Goal: Find specific page/section: Find specific page/section

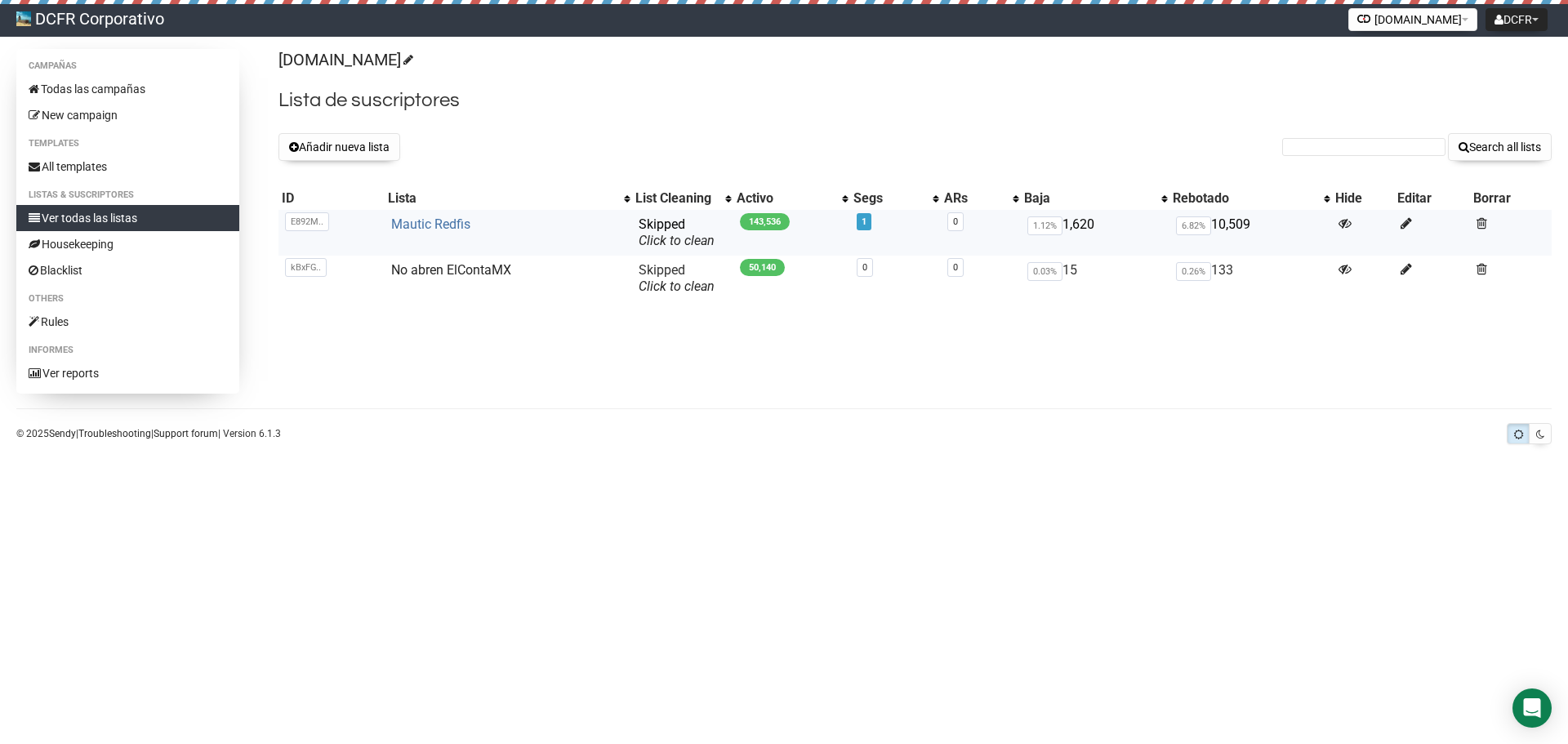
click at [428, 226] on link "Mautic Redfis" at bounding box center [431, 224] width 79 height 16
click at [861, 226] on link "2" at bounding box center [864, 221] width 5 height 11
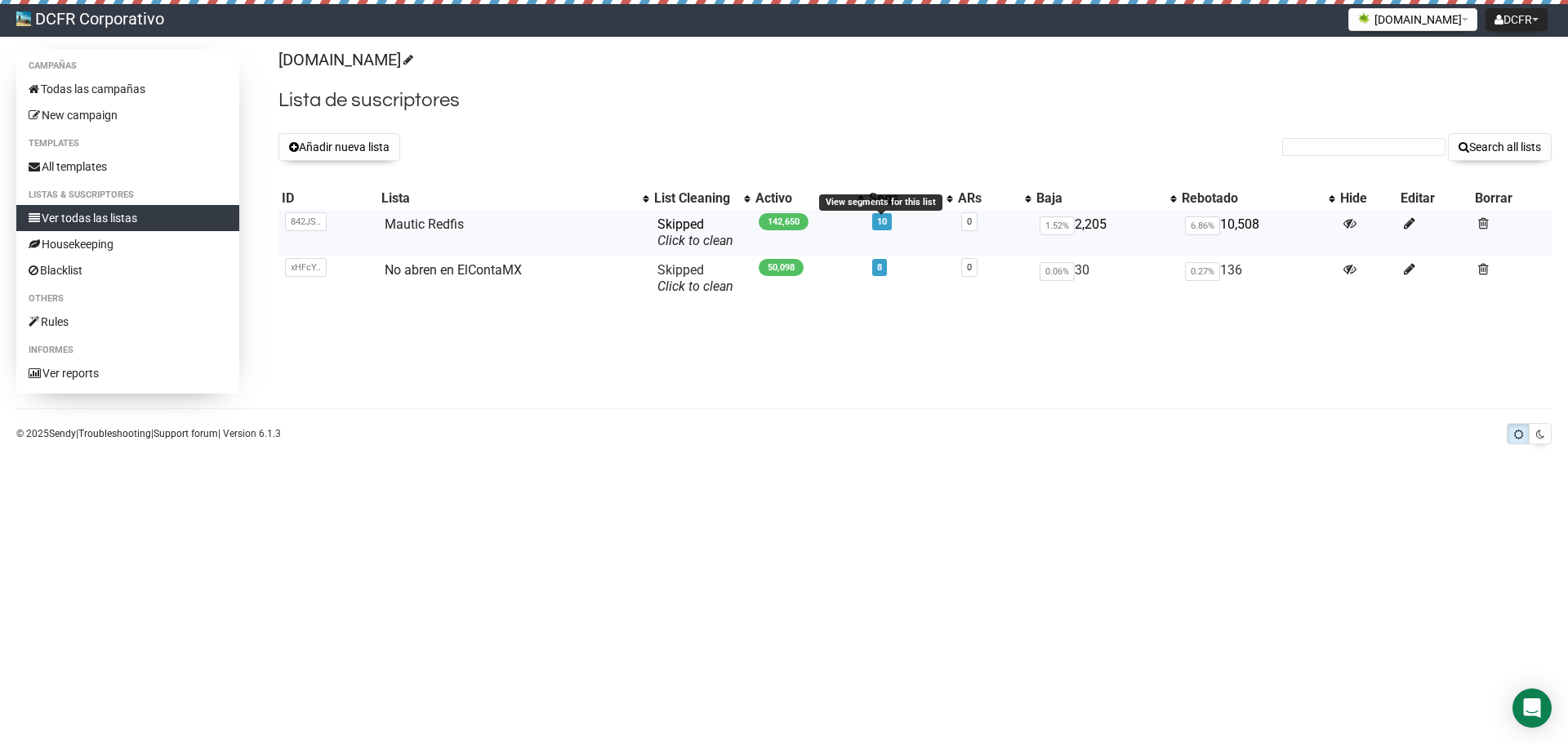
click at [880, 221] on link "10" at bounding box center [882, 221] width 10 height 11
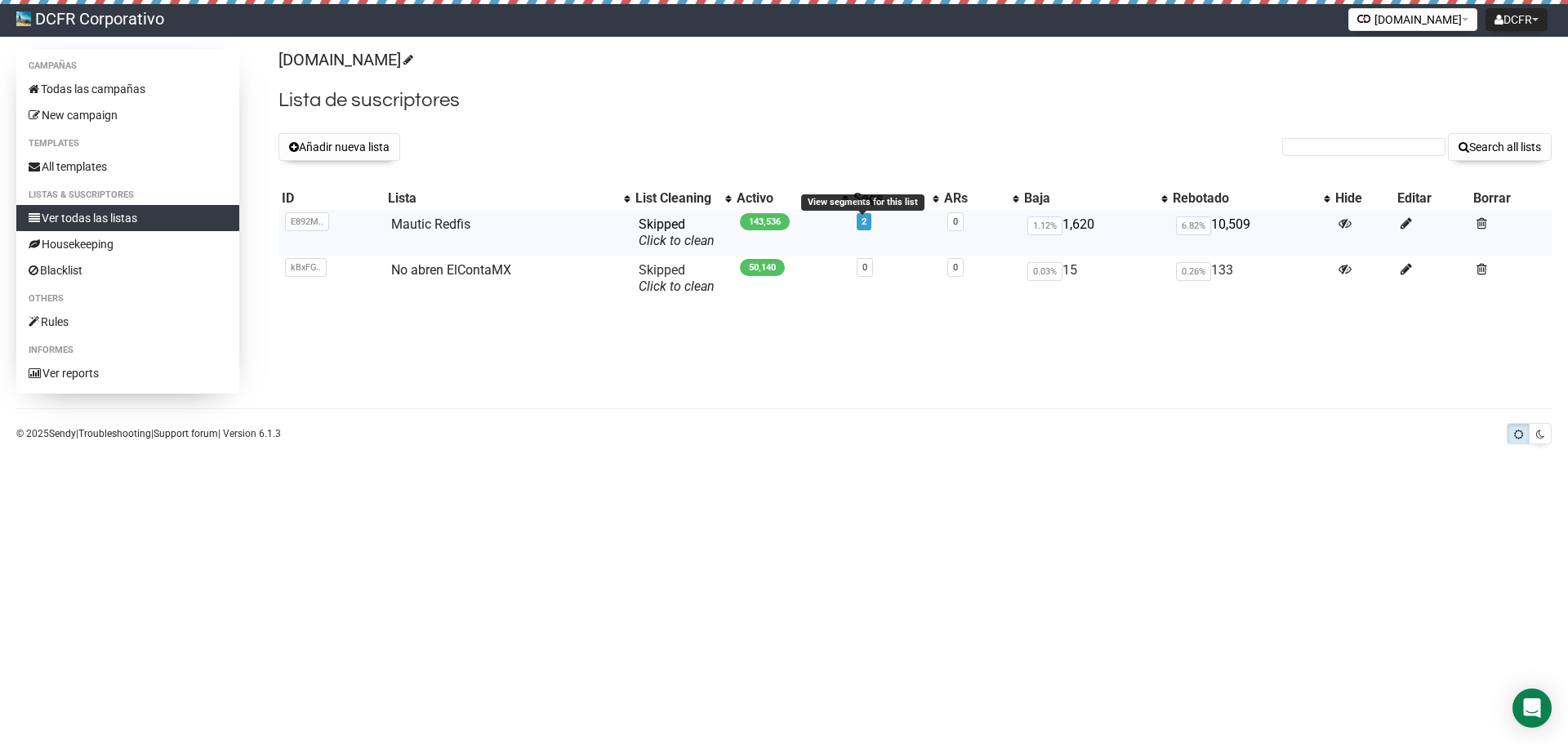
click at [861, 221] on link "2" at bounding box center [864, 221] width 5 height 11
click at [868, 222] on span "2" at bounding box center [864, 222] width 15 height 18
click at [861, 225] on link "2" at bounding box center [864, 221] width 5 height 11
click at [861, 224] on link "2" at bounding box center [864, 221] width 5 height 11
